Goal: Information Seeking & Learning: Learn about a topic

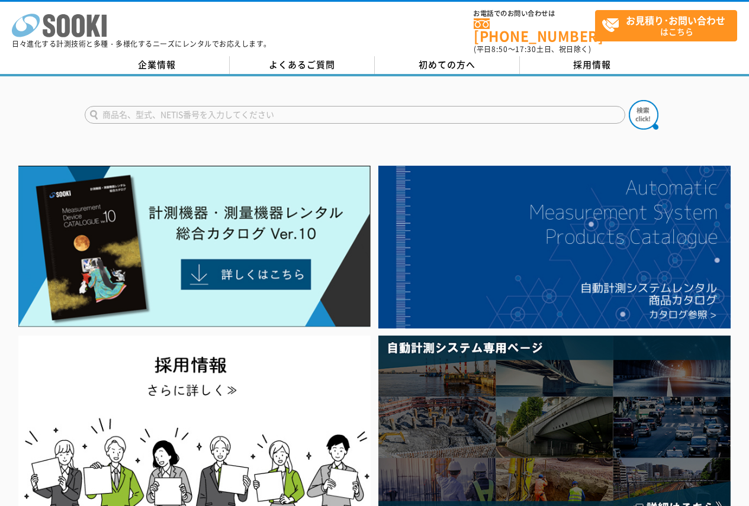
click at [38, 31] on icon "株式会社 ソーキ" at bounding box center [59, 26] width 95 height 24
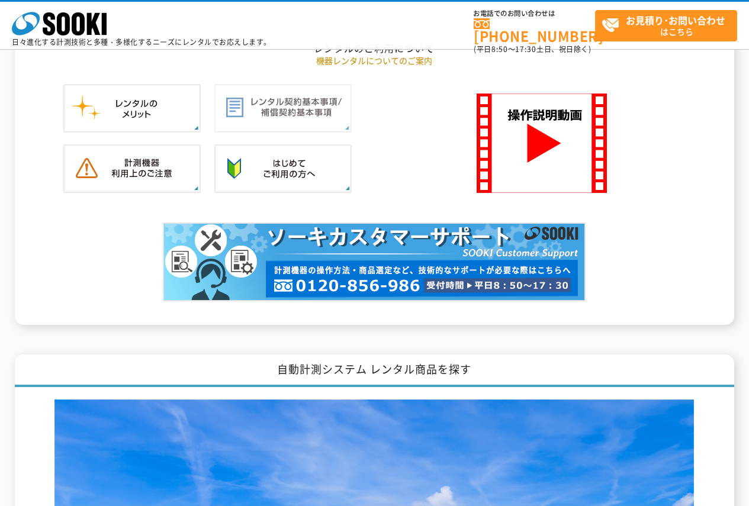
scroll to position [1303, 0]
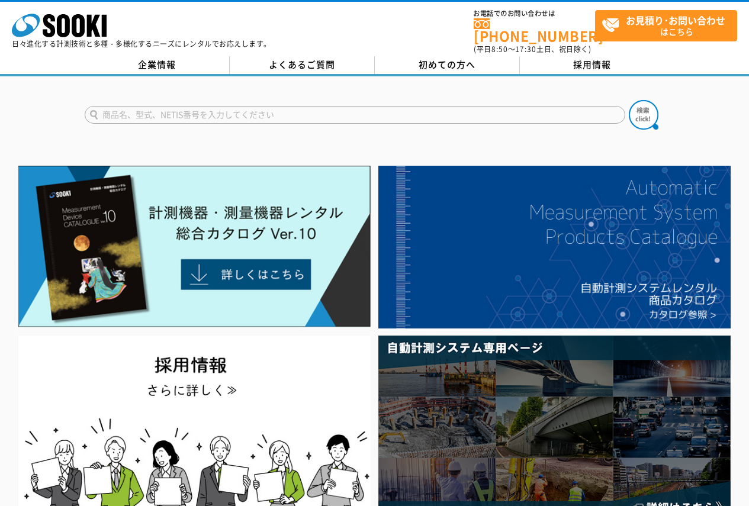
click at [252, 106] on input "text" at bounding box center [355, 115] width 541 height 18
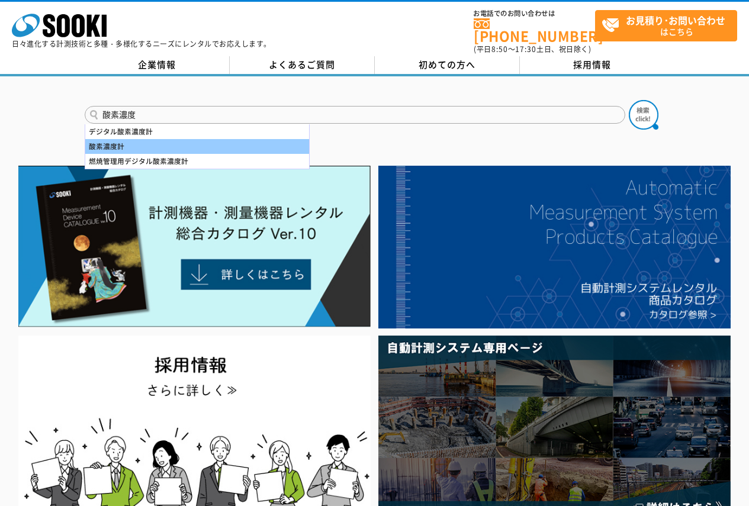
click at [168, 139] on div "酸素濃度計" at bounding box center [197, 146] width 224 height 15
type input "酸素濃度計"
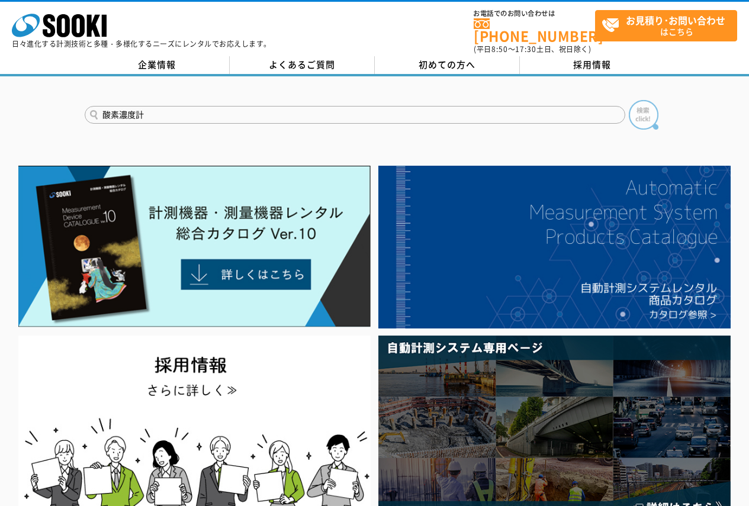
click at [641, 104] on img at bounding box center [644, 115] width 30 height 30
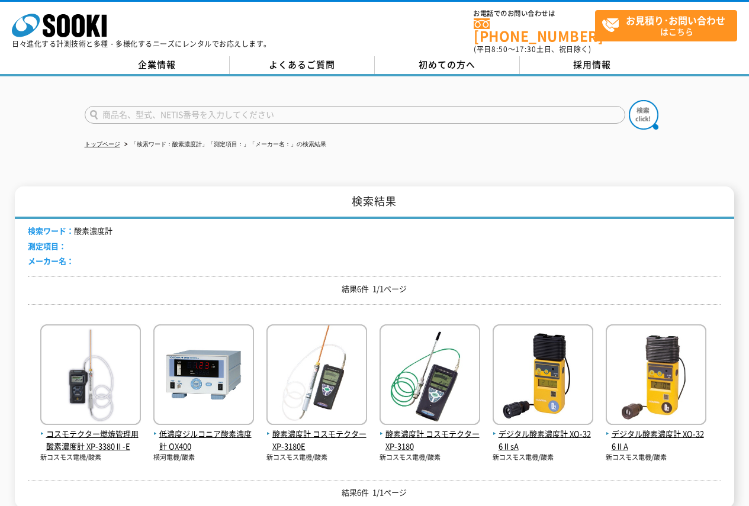
scroll to position [169, 0]
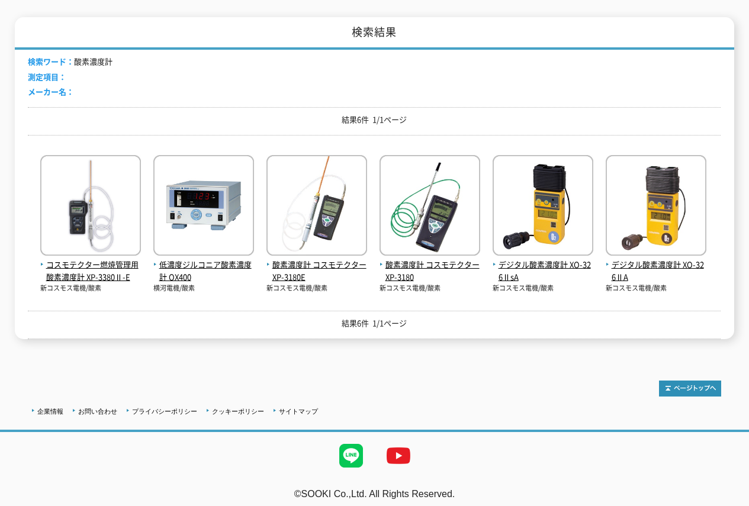
drag, startPoint x: 505, startPoint y: 256, endPoint x: 470, endPoint y: 333, distance: 84.3
click at [470, 333] on div "トップページ 「検索ワード：酸素濃度計」「測定項目：」「メーカー名：」の検索結果 検索結果 検索ワード： 酸素濃度計 測定項目： メーカー名： 結果6件 1/…" at bounding box center [374, 132] width 749 height 450
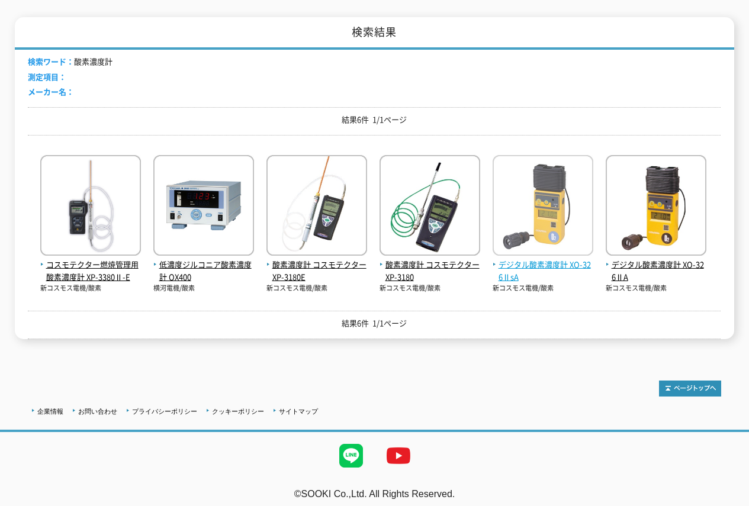
click at [522, 259] on span "デジタル酸素濃度計 XO-326ⅡsA" at bounding box center [543, 271] width 101 height 25
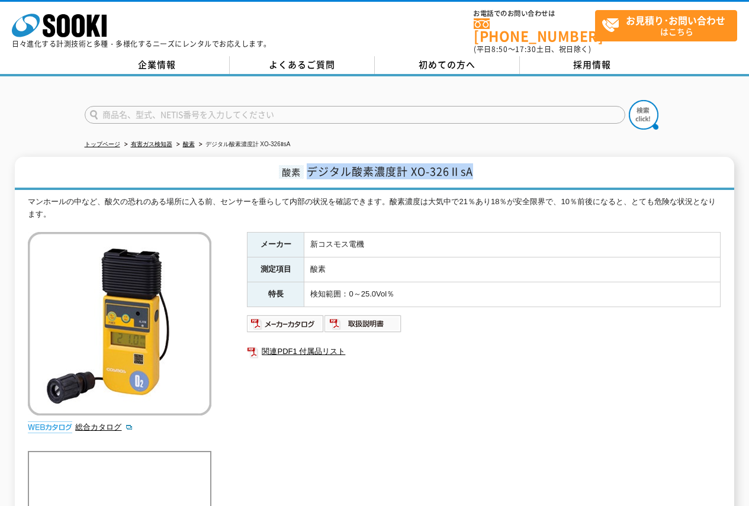
drag, startPoint x: 309, startPoint y: 162, endPoint x: 492, endPoint y: 168, distance: 183.1
click at [492, 168] on h1 "酸素 デジタル酸素濃度計 XO-326ⅡsA" at bounding box center [374, 173] width 719 height 33
copy span "デジタル酸素濃度計 XO-326ⅡsA"
